Goal: Task Accomplishment & Management: Use online tool/utility

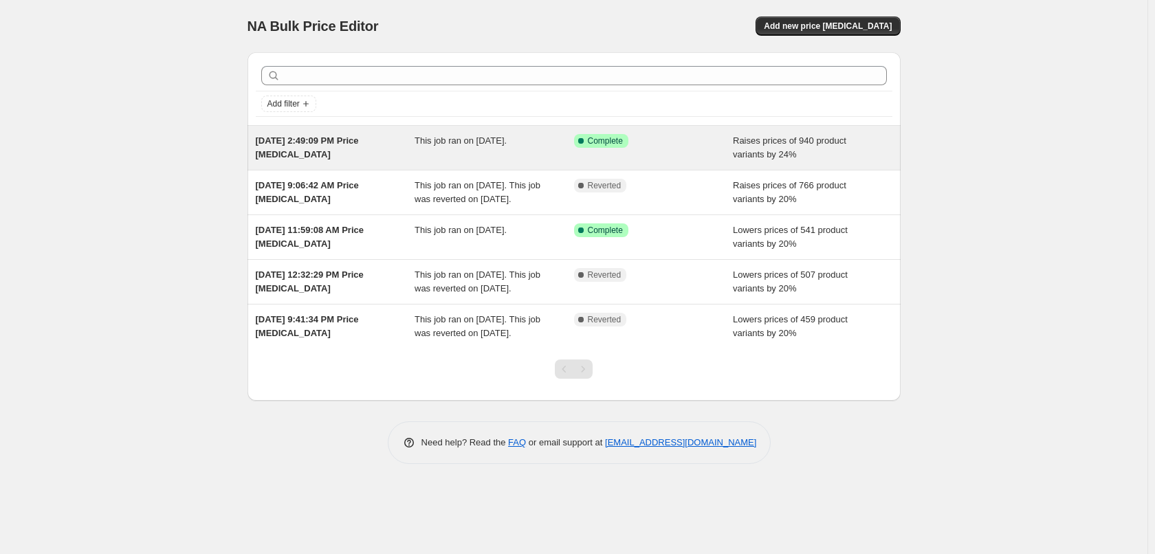
click at [788, 153] on span "Raises prices of 940 product variants by 24%" at bounding box center [789, 147] width 113 height 24
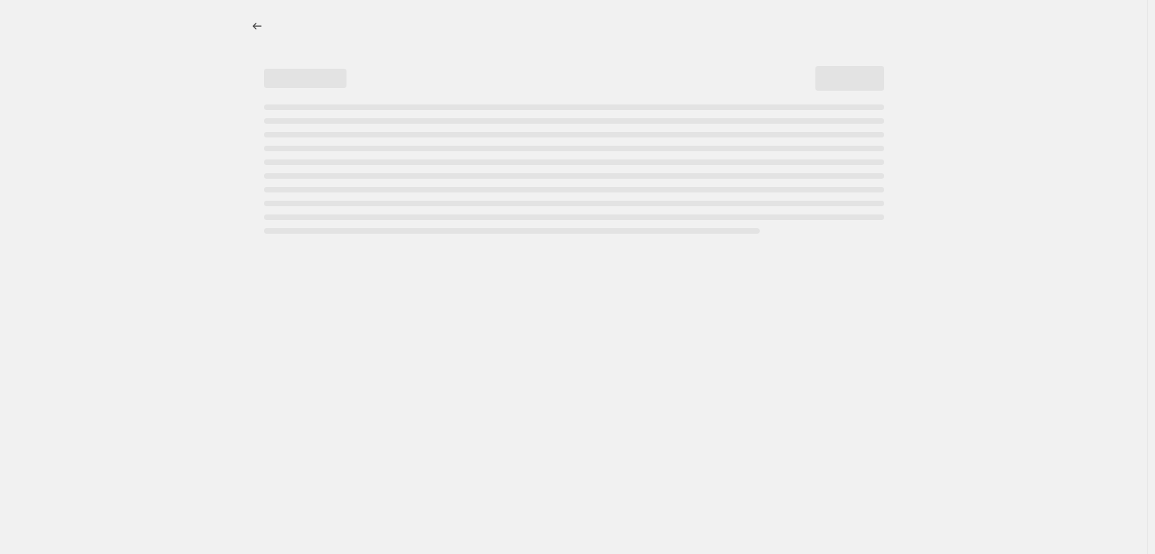
select select "percentage"
select select "remove"
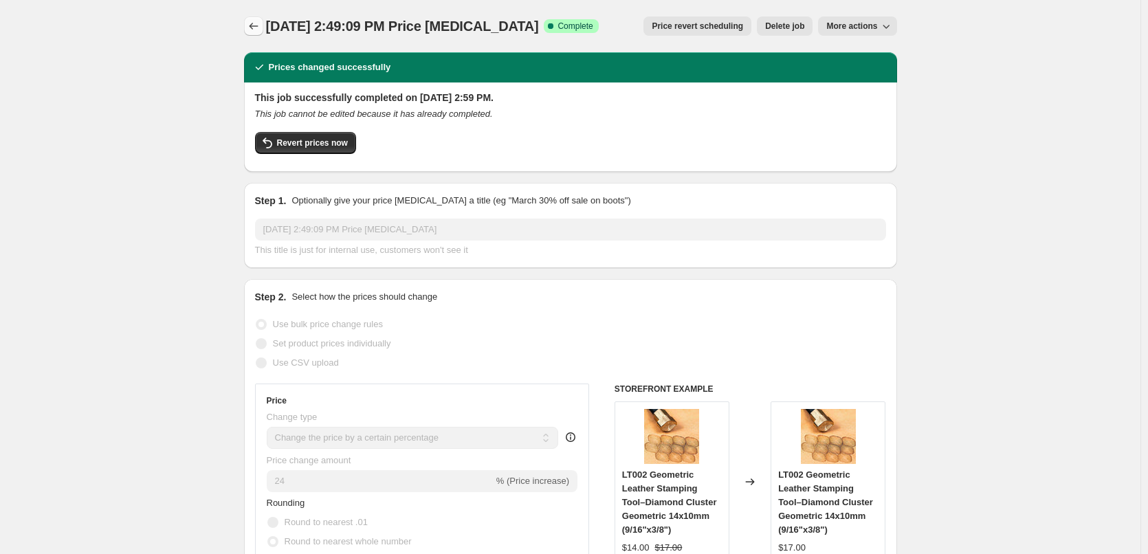
click at [259, 25] on icon "Price change jobs" at bounding box center [254, 26] width 14 height 14
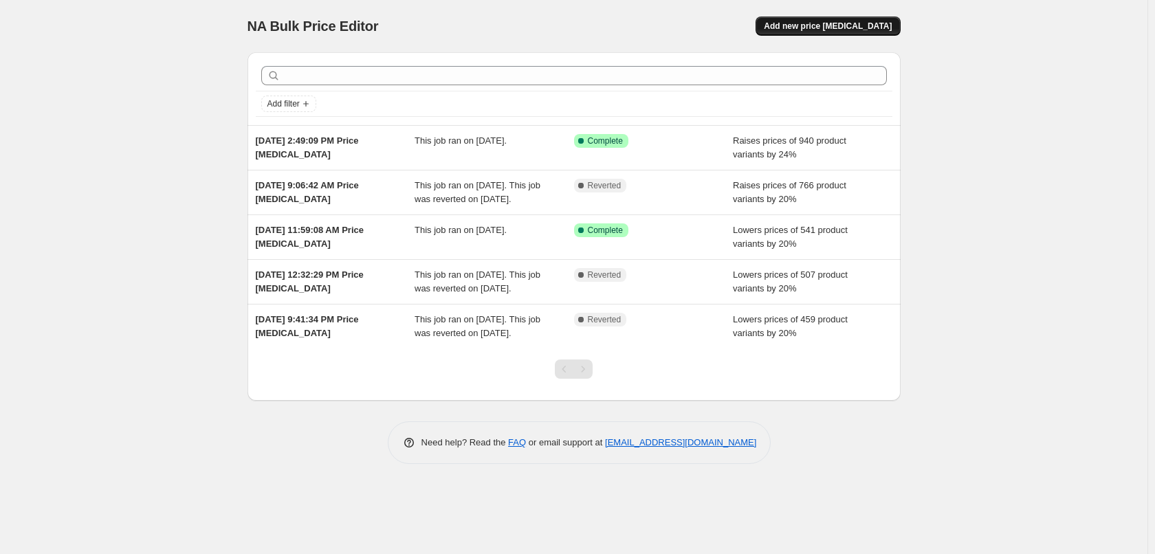
click at [831, 28] on span "Add new price [MEDICAL_DATA]" at bounding box center [828, 26] width 128 height 11
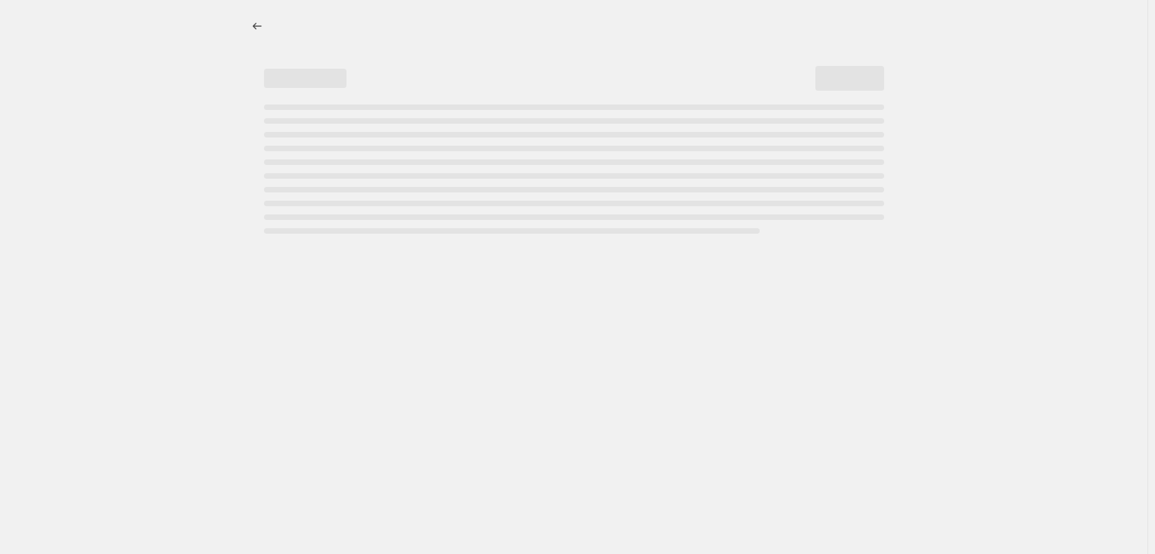
select select "percentage"
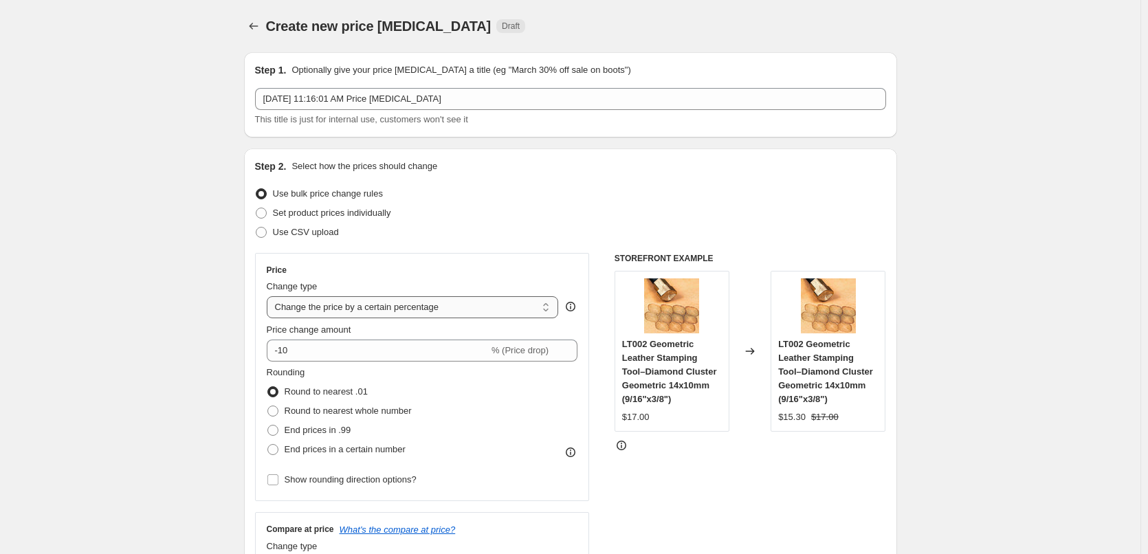
click at [402, 308] on select "Change the price to a certain amount Change the price by a certain amount Chang…" at bounding box center [413, 307] width 292 height 22
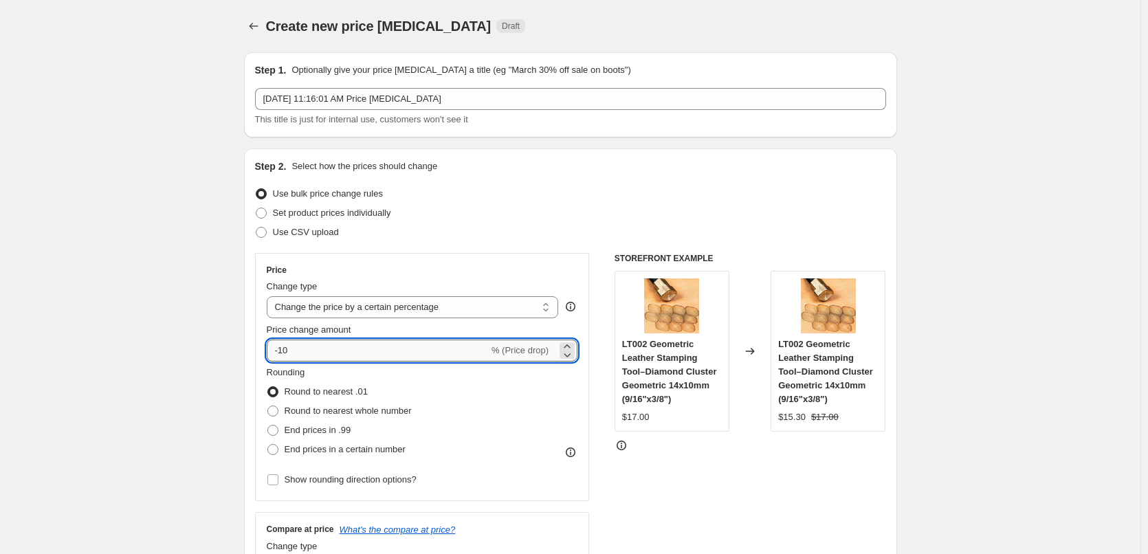
click at [378, 347] on input "-10" at bounding box center [378, 351] width 222 height 22
drag, startPoint x: 294, startPoint y: 349, endPoint x: 264, endPoint y: 349, distance: 30.3
click at [264, 349] on div "Price Change type Change the price to a certain amount Change the price by a ce…" at bounding box center [422, 377] width 335 height 248
type input "10"
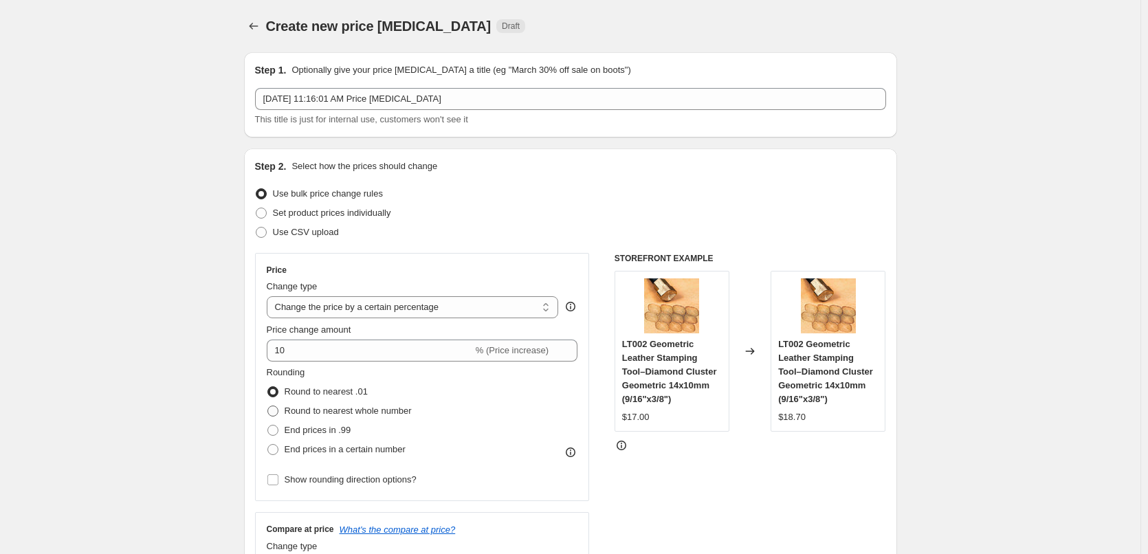
click at [276, 413] on span at bounding box center [272, 411] width 11 height 11
click at [268, 406] on input "Round to nearest whole number" at bounding box center [267, 406] width 1 height 1
radio input "true"
click at [278, 448] on span at bounding box center [272, 449] width 11 height 11
click at [268, 445] on input "End prices in a certain number" at bounding box center [267, 444] width 1 height 1
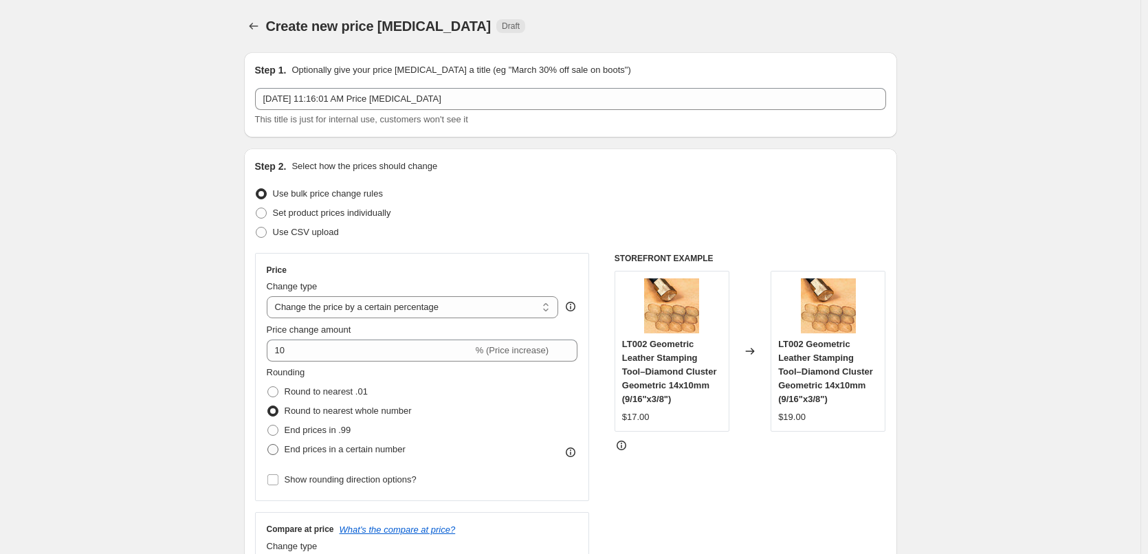
radio input "true"
click at [279, 432] on span at bounding box center [273, 430] width 12 height 12
click at [268, 426] on input "End prices in .99" at bounding box center [267, 425] width 1 height 1
radio input "true"
click at [287, 415] on span "Round to nearest whole number" at bounding box center [348, 411] width 127 height 10
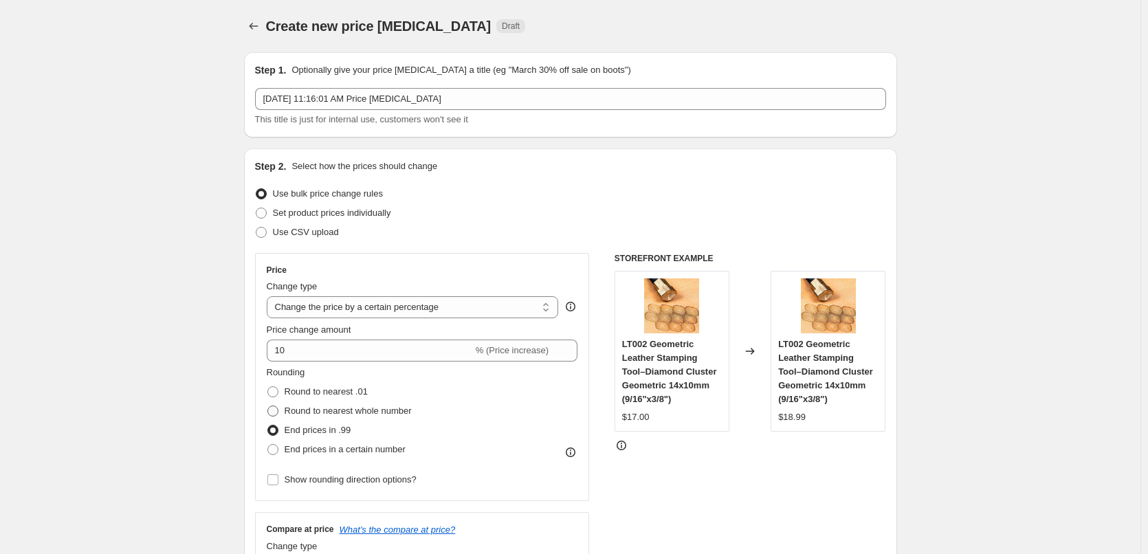
click at [268, 406] on input "Round to nearest whole number" at bounding box center [267, 406] width 1 height 1
radio input "true"
click at [278, 393] on span at bounding box center [272, 391] width 11 height 11
click at [268, 387] on input "Round to nearest .01" at bounding box center [267, 386] width 1 height 1
radio input "true"
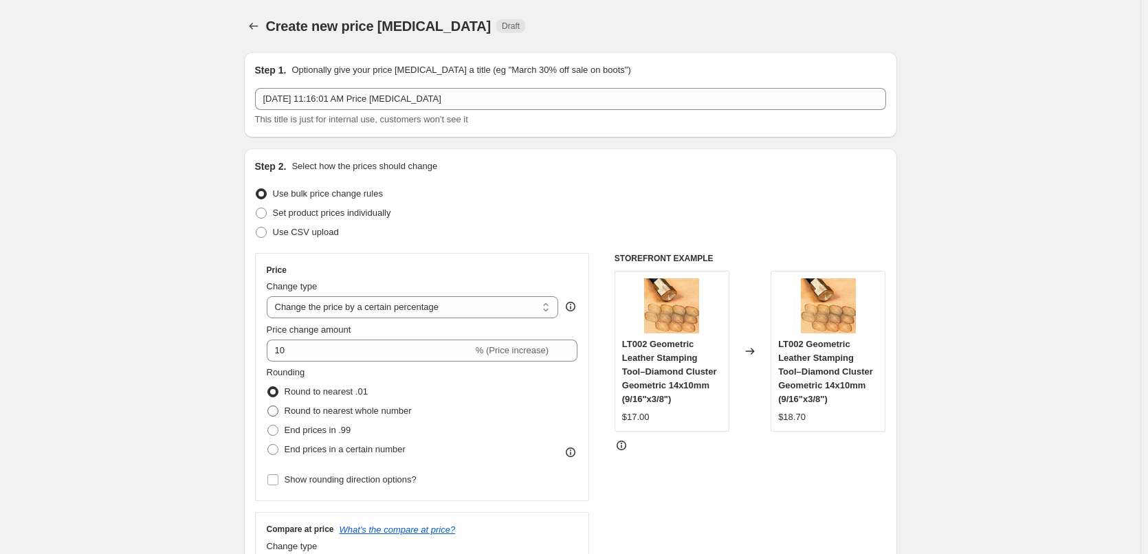
click at [287, 406] on label "Round to nearest whole number" at bounding box center [339, 411] width 145 height 19
click at [268, 406] on input "Round to nearest whole number" at bounding box center [267, 406] width 1 height 1
radio input "true"
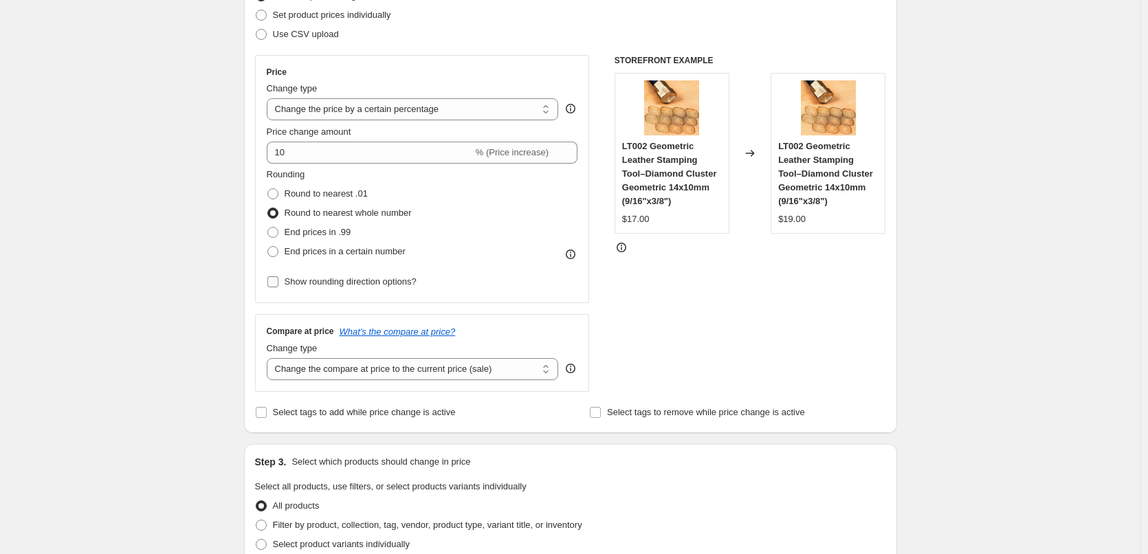
scroll to position [206, 0]
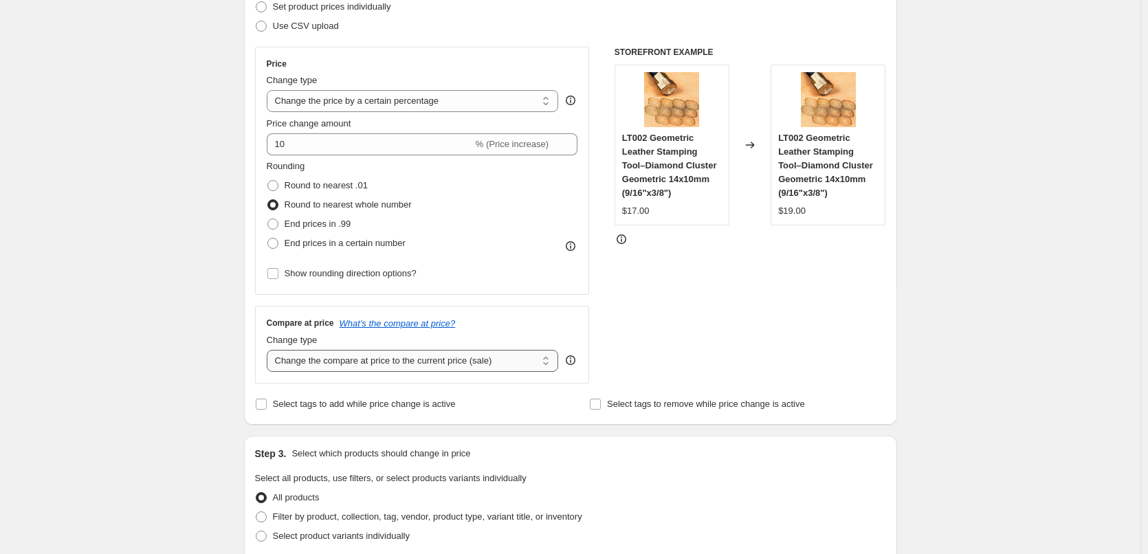
click at [444, 364] on select "Change the compare at price to the current price (sale) Change the compare at p…" at bounding box center [413, 361] width 292 height 22
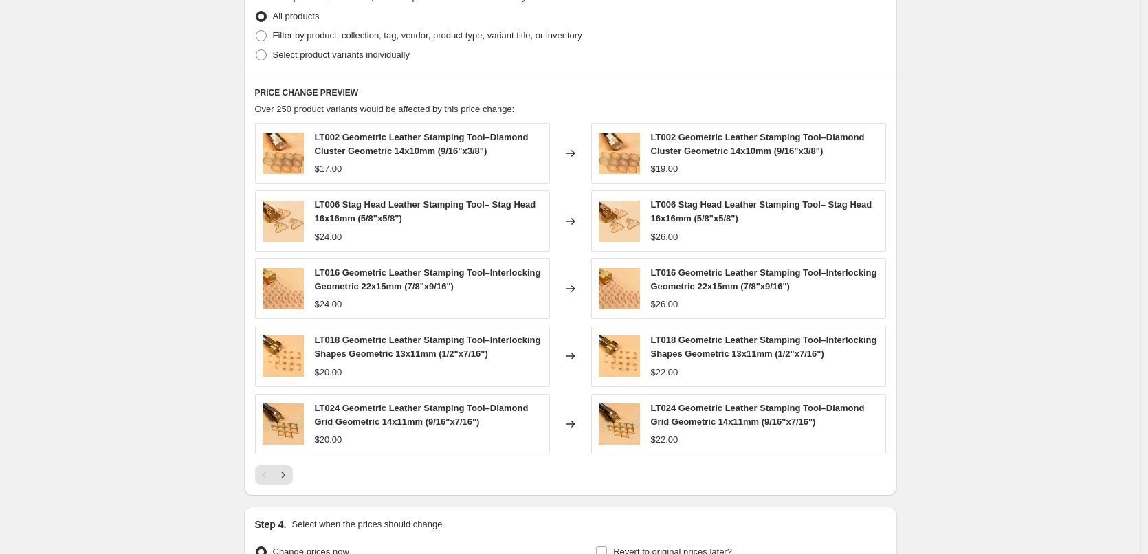
scroll to position [756, 0]
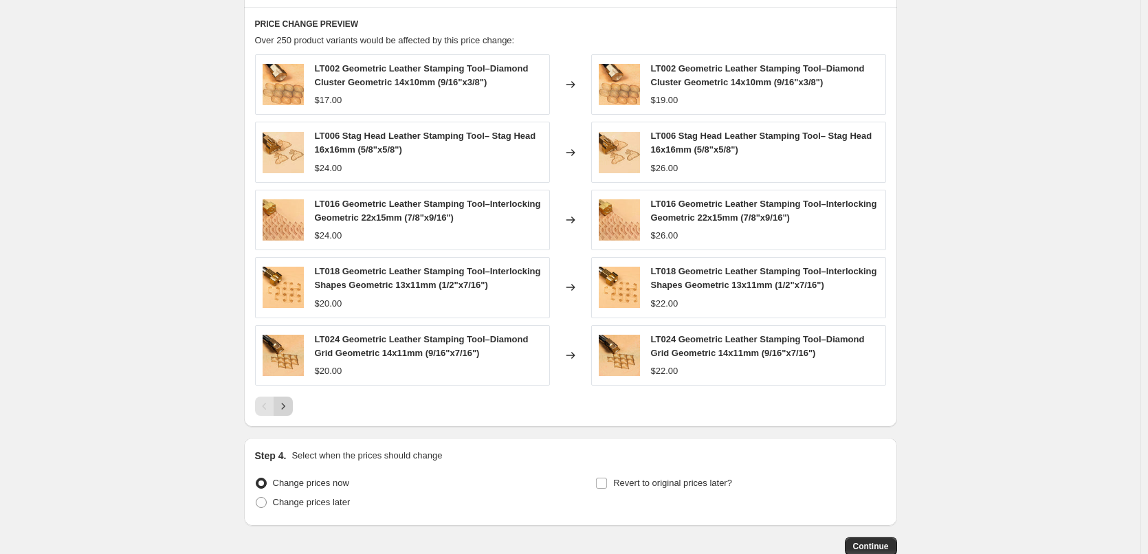
click at [285, 413] on icon "Next" at bounding box center [283, 407] width 14 height 14
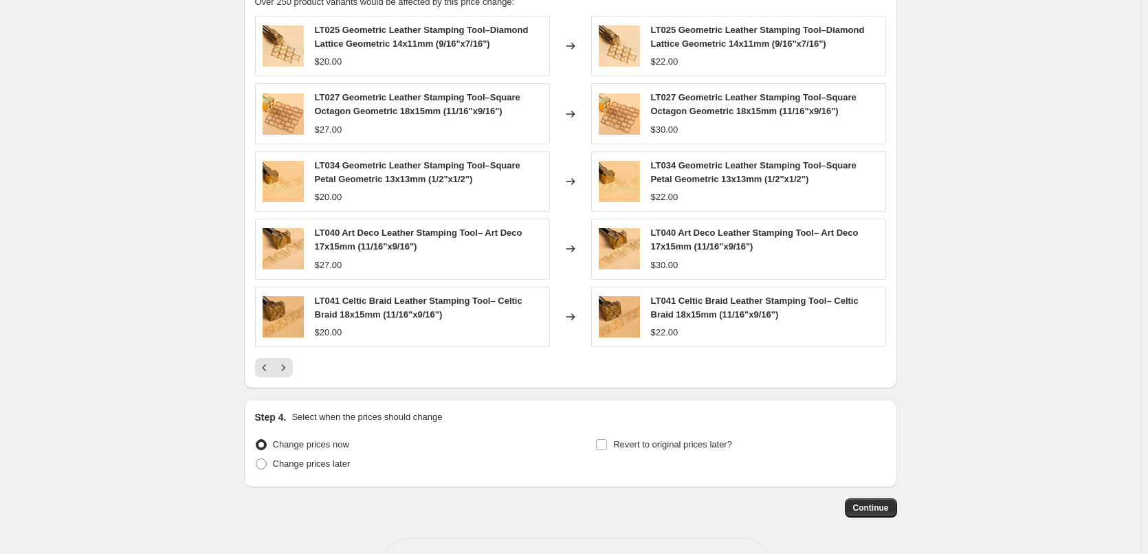
scroll to position [825, 0]
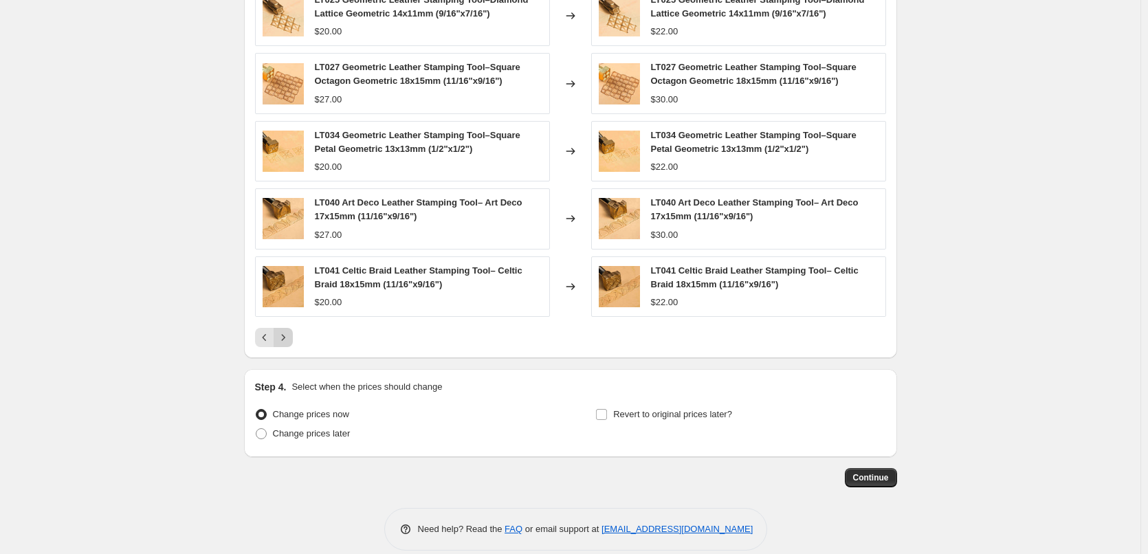
click at [289, 341] on icon "Next" at bounding box center [283, 338] width 14 height 14
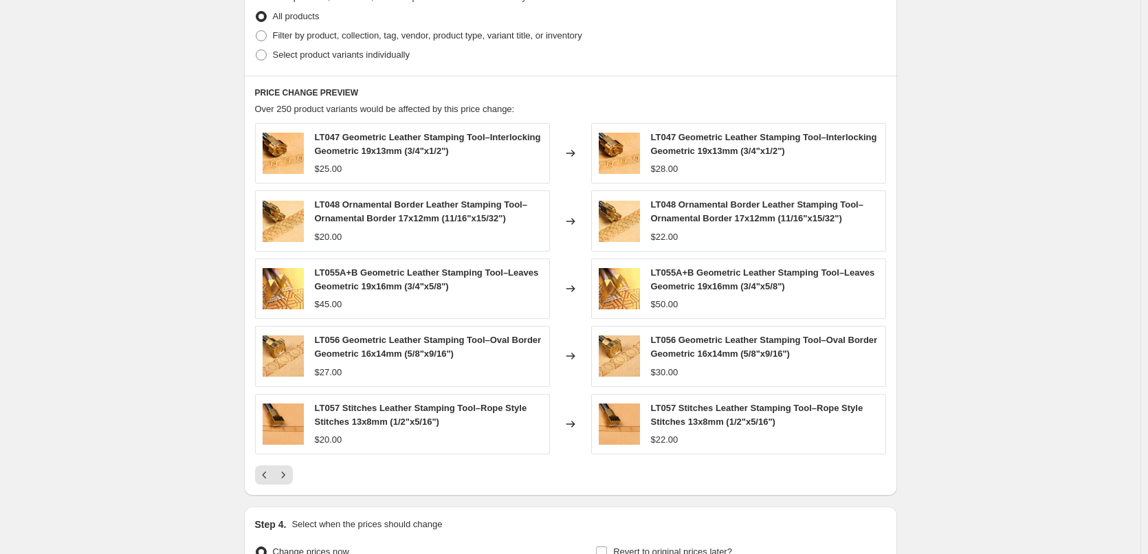
scroll to position [756, 0]
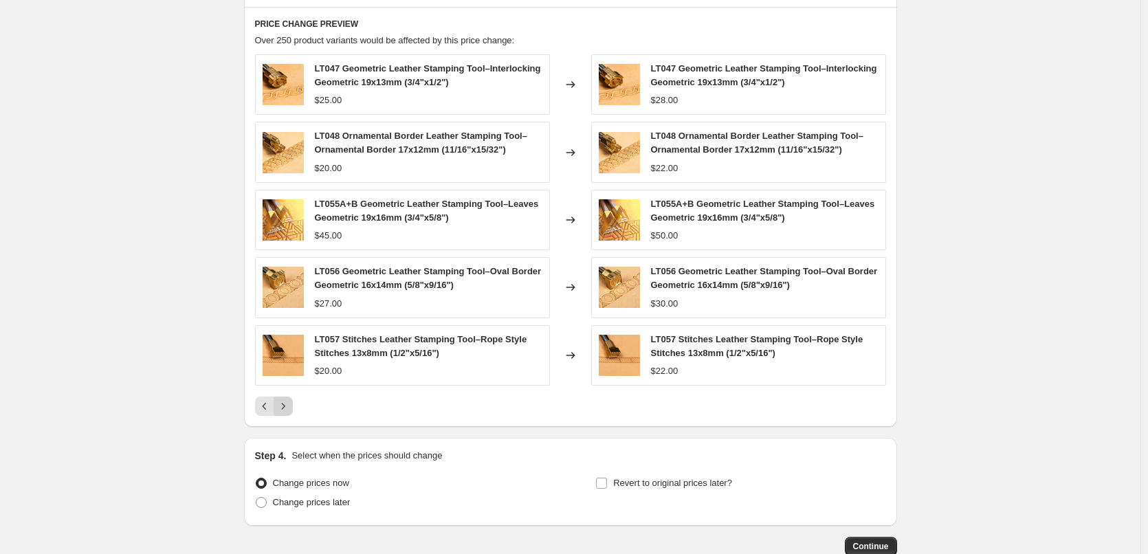
click at [285, 402] on icon "Next" at bounding box center [283, 407] width 14 height 14
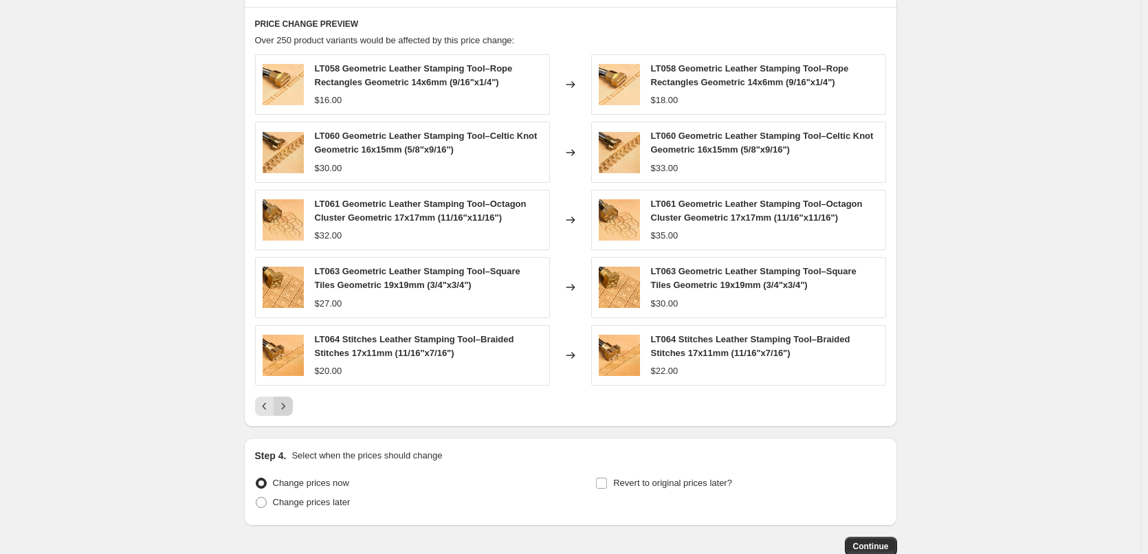
click at [290, 404] on icon "Next" at bounding box center [283, 407] width 14 height 14
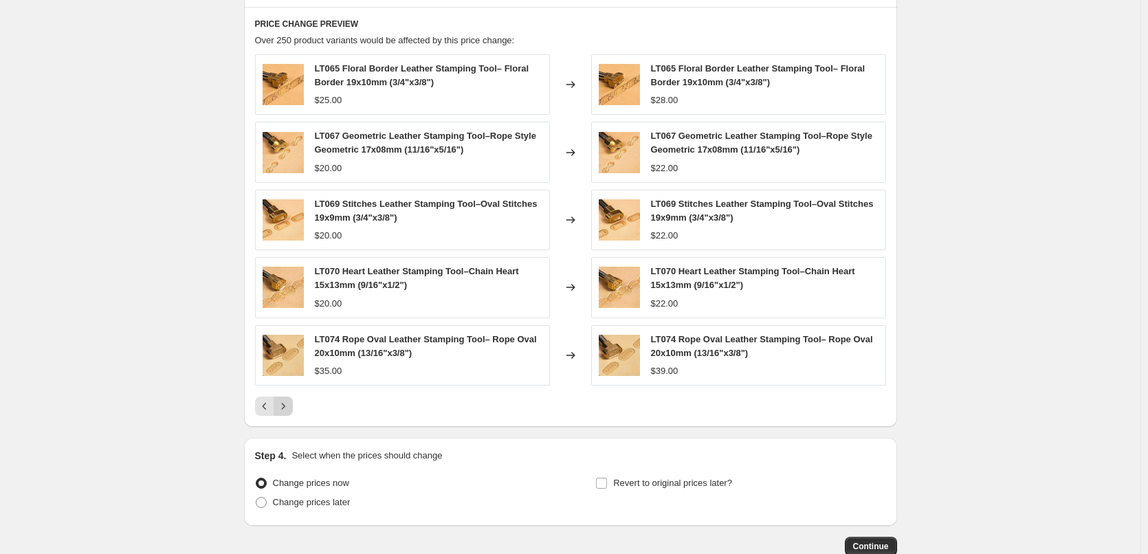
click at [286, 402] on icon "Next" at bounding box center [283, 407] width 14 height 14
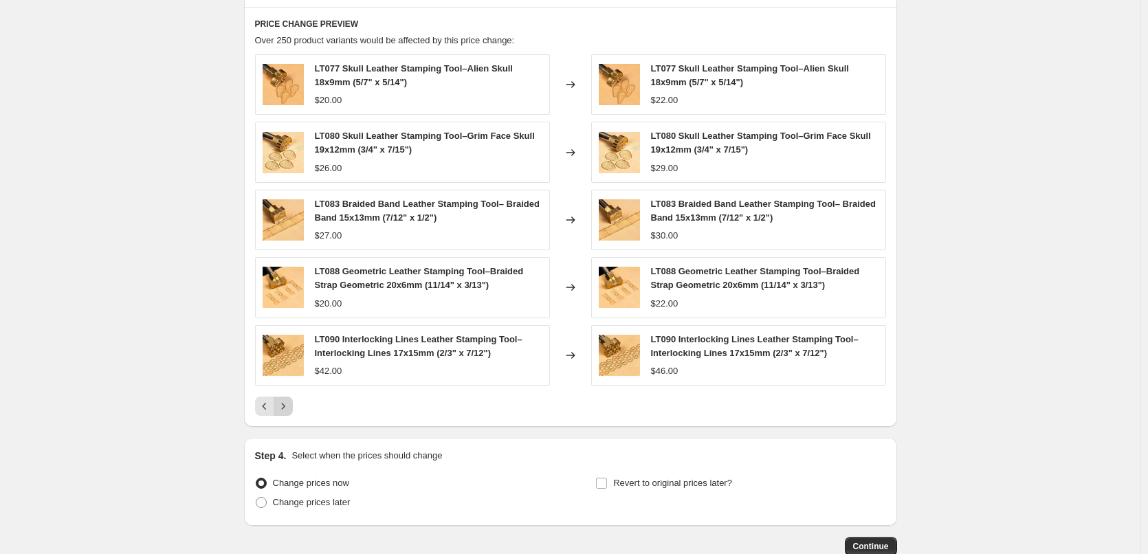
click at [289, 403] on icon "Next" at bounding box center [283, 407] width 14 height 14
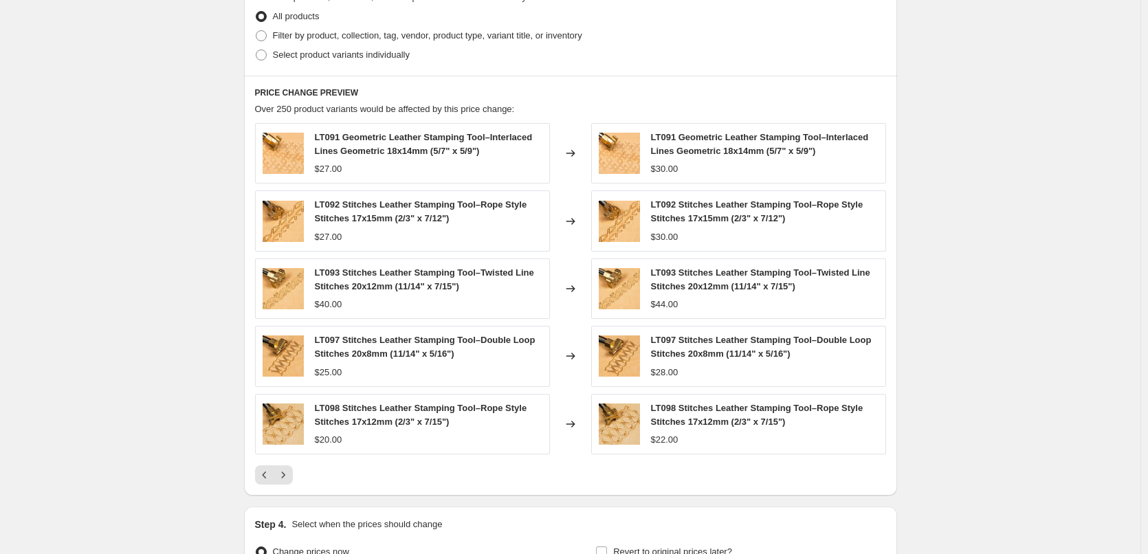
scroll to position [842, 0]
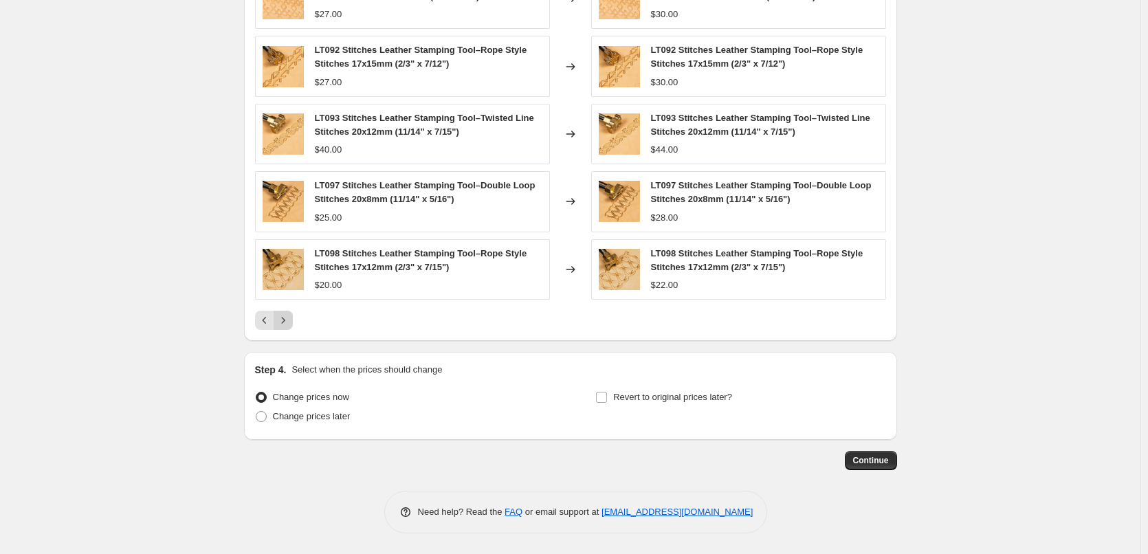
click at [286, 320] on icon "Next" at bounding box center [283, 321] width 14 height 14
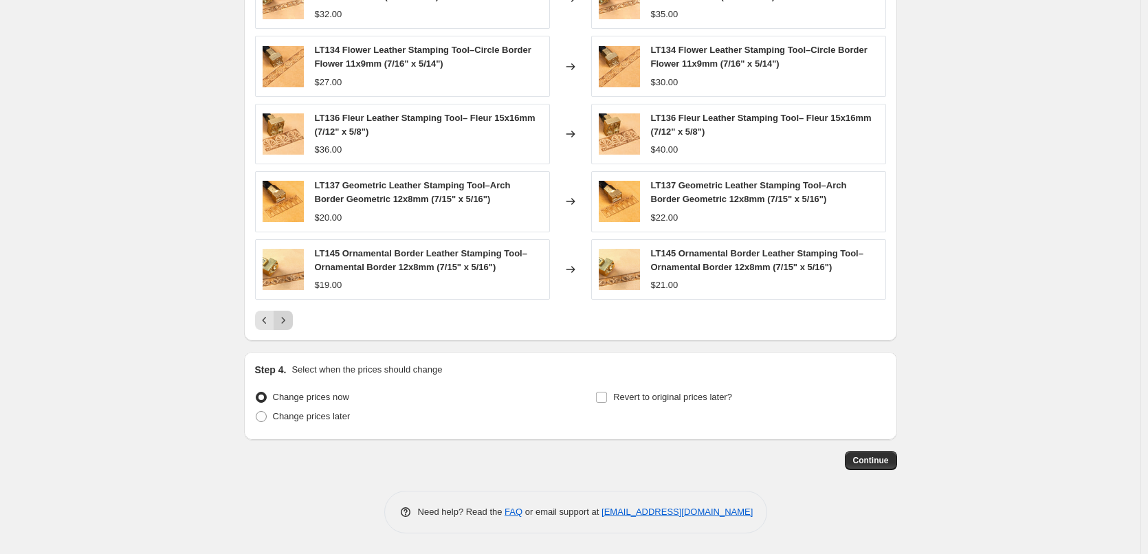
click at [290, 321] on icon "Next" at bounding box center [283, 321] width 14 height 14
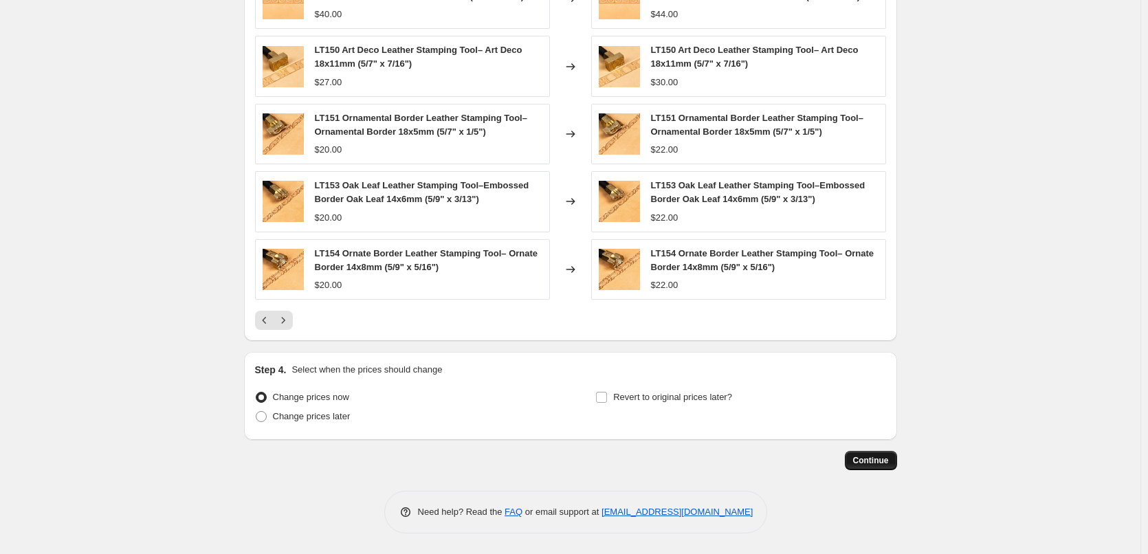
click at [868, 468] on button "Continue" at bounding box center [871, 460] width 52 height 19
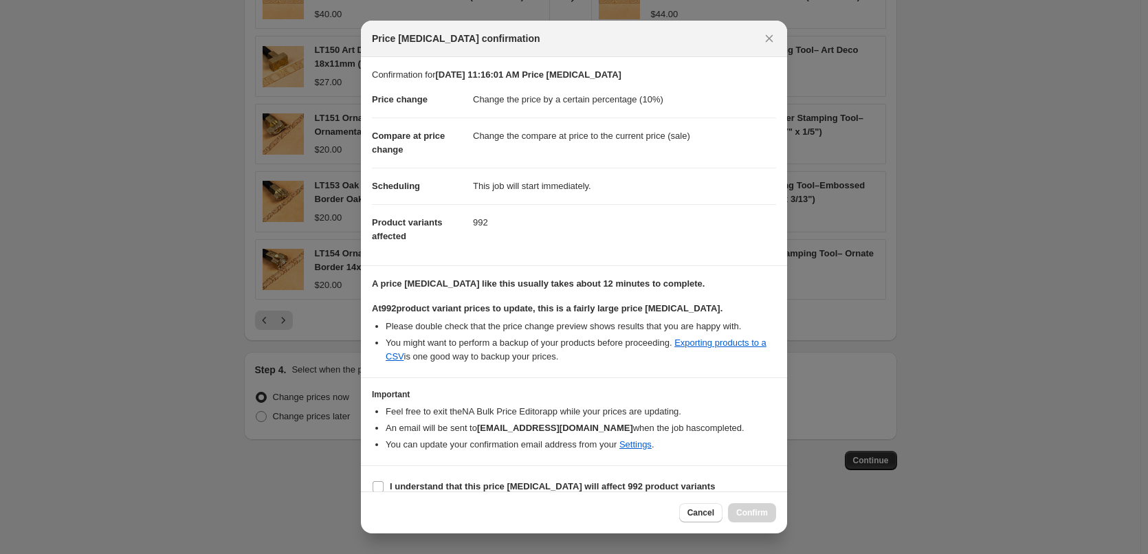
click at [614, 234] on dd "992" at bounding box center [624, 222] width 303 height 36
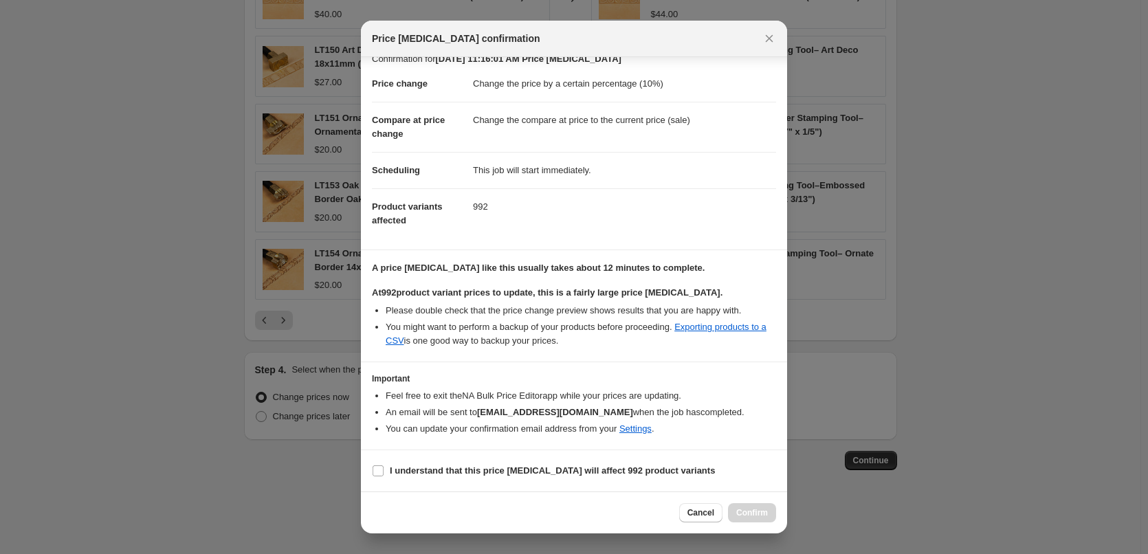
scroll to position [30, 0]
click at [381, 466] on input "I understand that this price [MEDICAL_DATA] will affect 992 product variants" at bounding box center [378, 471] width 11 height 11
checkbox input "true"
click at [761, 507] on button "Confirm" at bounding box center [752, 512] width 48 height 19
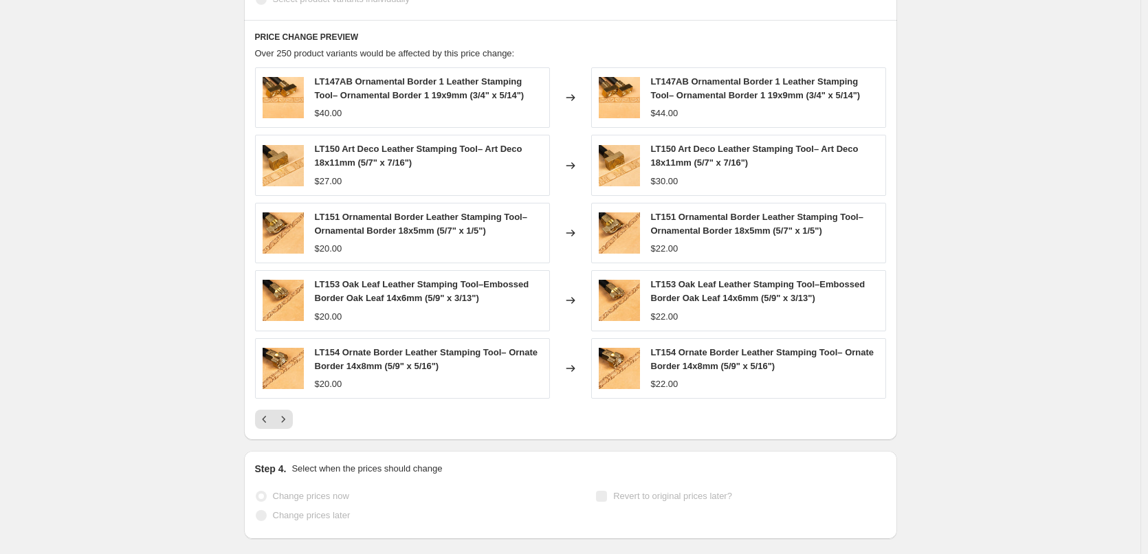
scroll to position [878, 0]
